Goal: Navigation & Orientation: Go to known website

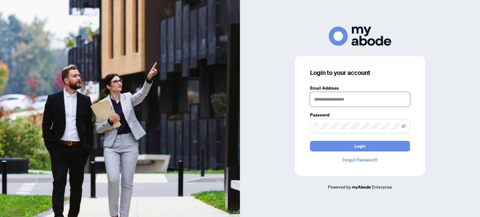
click at [354, 100] on input "text" at bounding box center [360, 99] width 100 height 14
type input "**********"
click at [310, 141] on button "Login" at bounding box center [360, 146] width 100 height 11
